Goal: Task Accomplishment & Management: Manage account settings

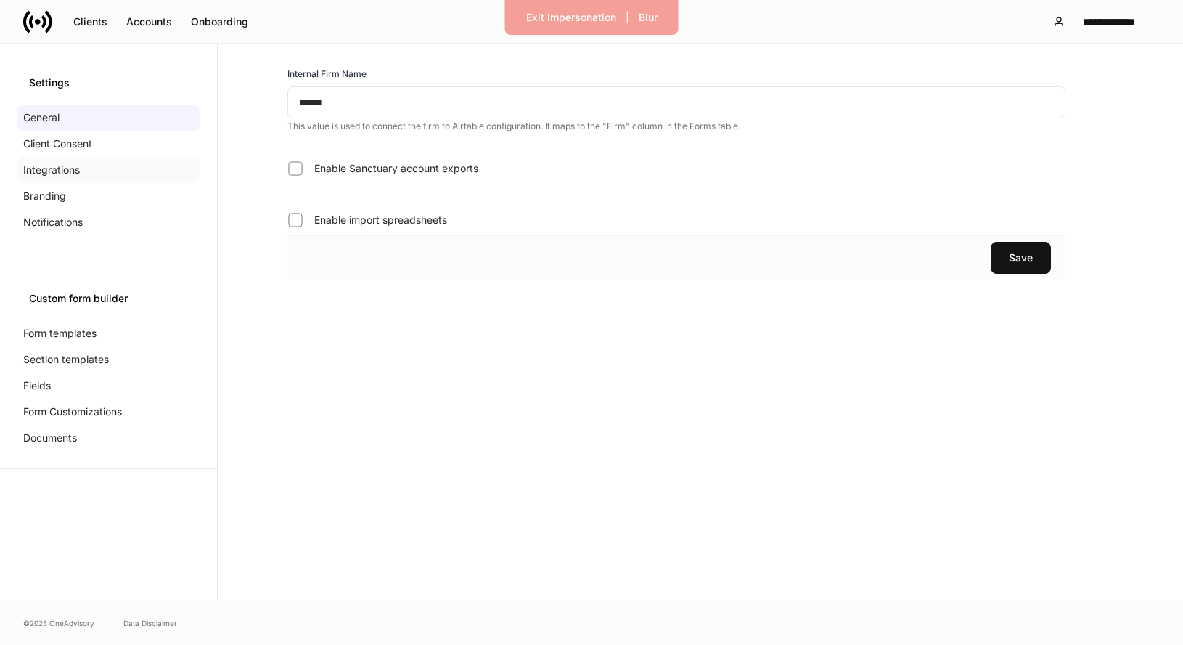
click at [29, 168] on p "Integrations" at bounding box center [51, 170] width 57 height 15
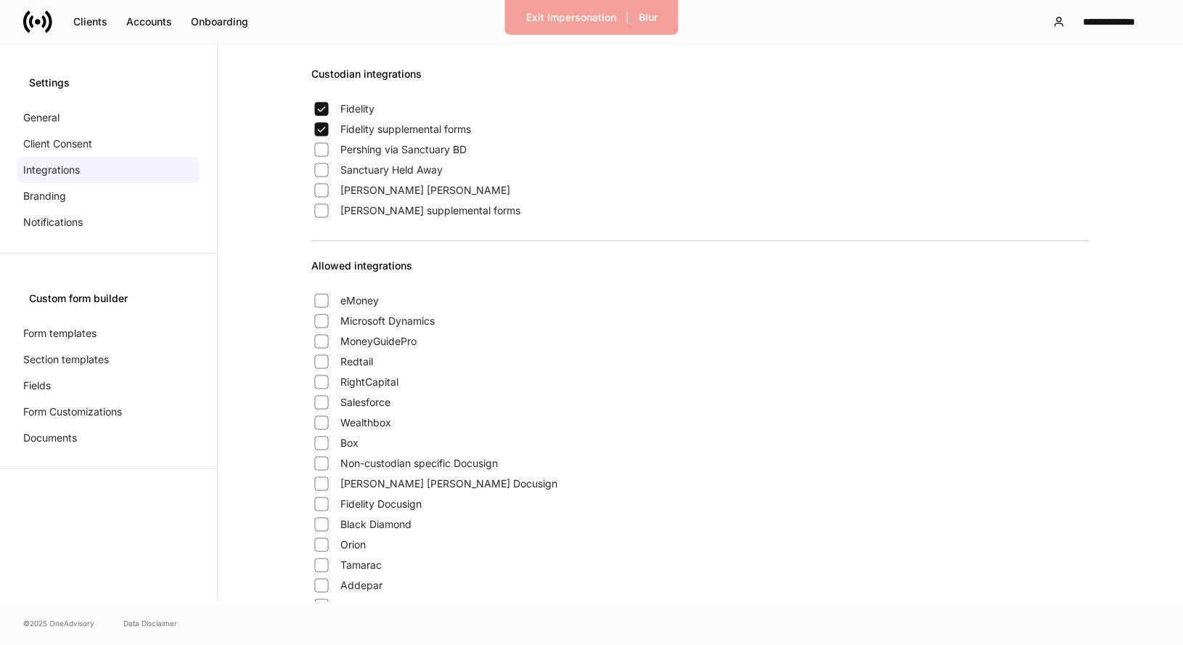
scroll to position [1, 0]
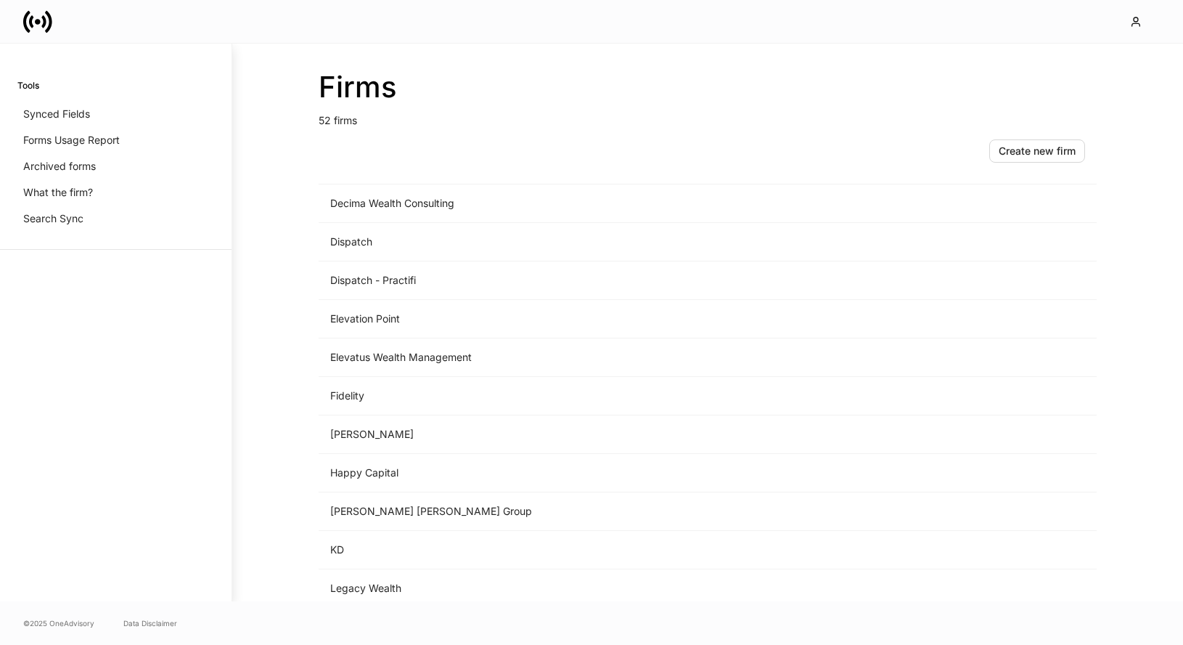
scroll to position [1182, 0]
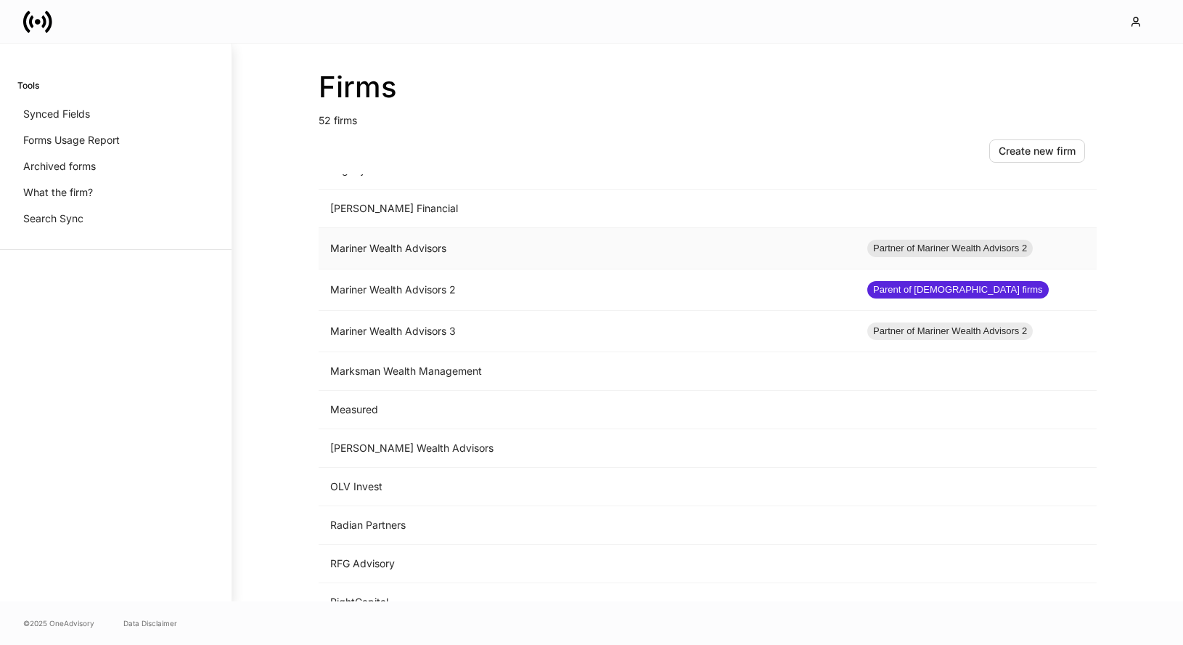
click at [465, 254] on td "Mariner Wealth Advisors" at bounding box center [587, 248] width 537 height 41
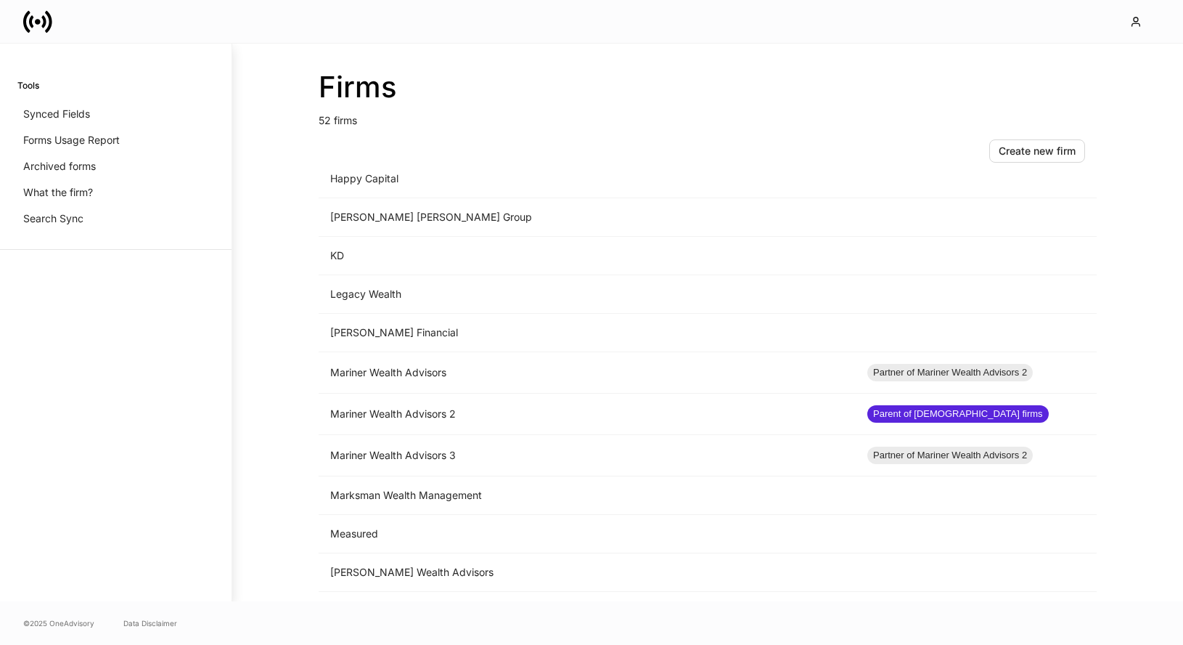
scroll to position [1250, 0]
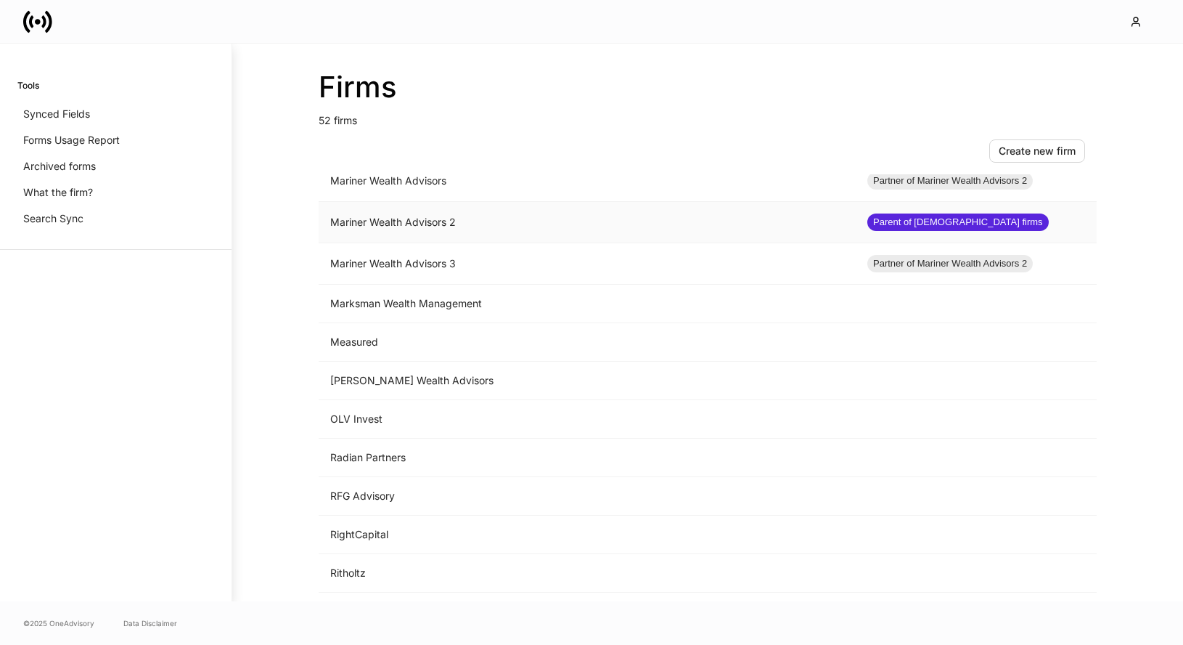
click at [482, 218] on td "Mariner Wealth Advisors 2" at bounding box center [587, 222] width 537 height 41
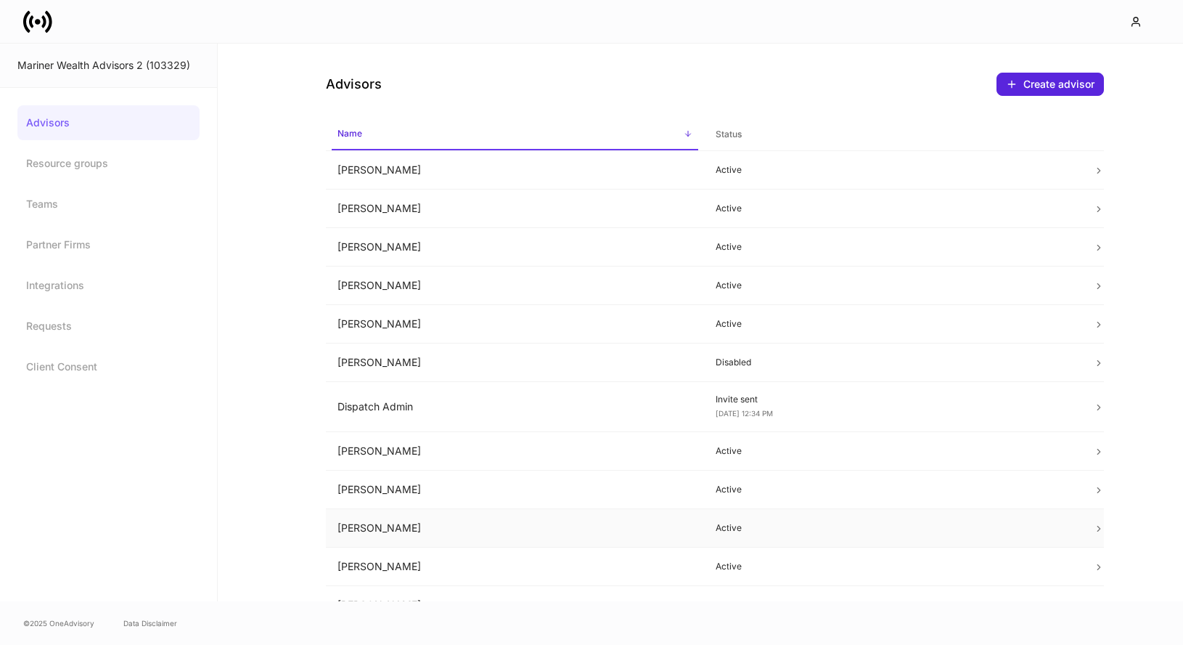
scroll to position [253, 0]
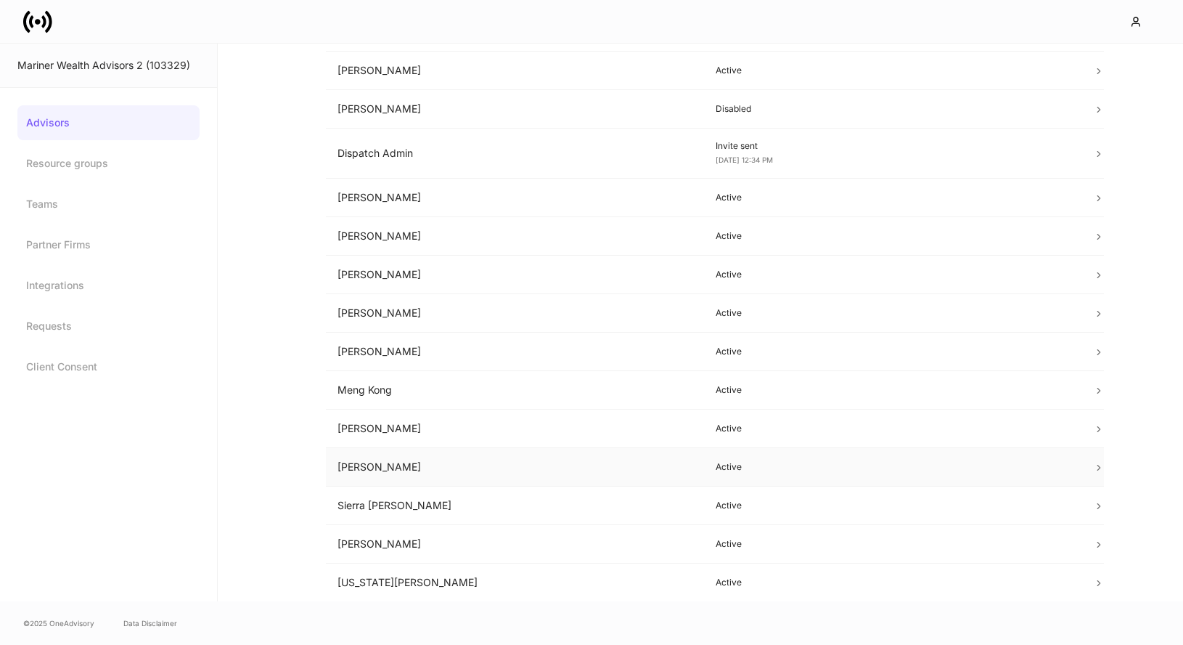
click at [476, 467] on td "Peter Chak" at bounding box center [515, 467] width 378 height 38
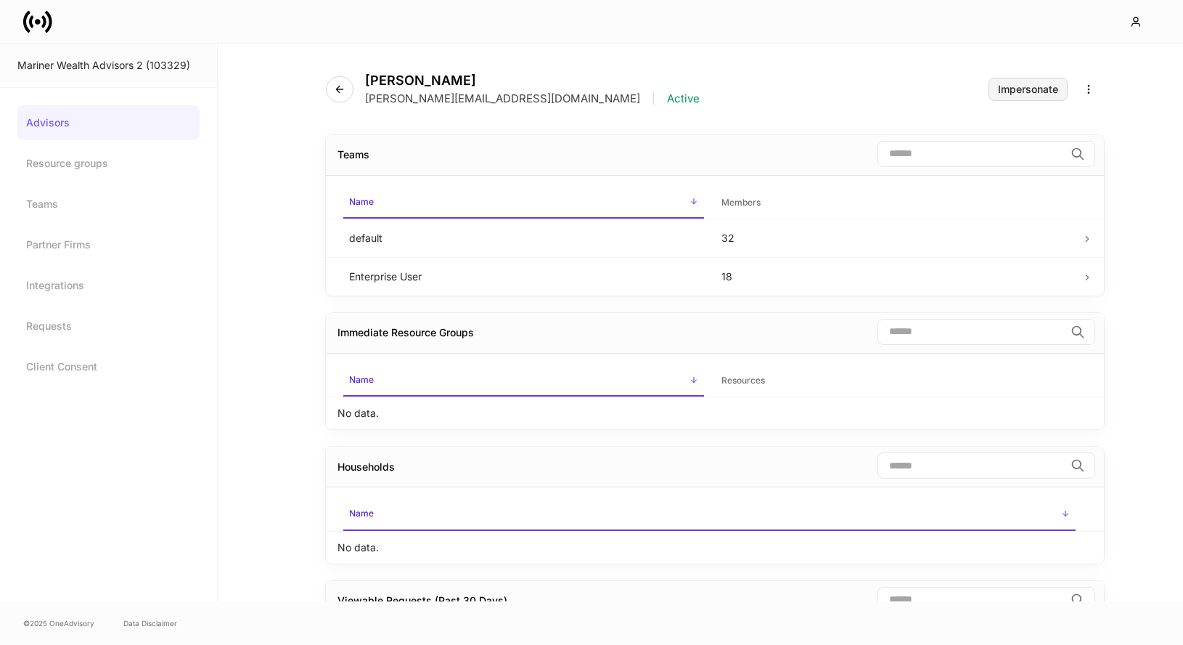
click at [1014, 98] on button "Impersonate" at bounding box center [1028, 89] width 79 height 23
